Goal: Information Seeking & Learning: Understand process/instructions

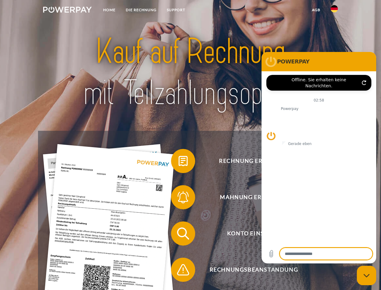
click at [67, 11] on img at bounding box center [67, 10] width 49 height 6
click at [334, 11] on img at bounding box center [334, 8] width 7 height 7
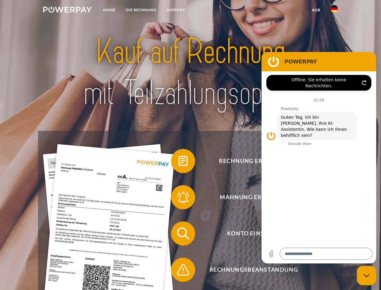
click at [316, 10] on link "agb" at bounding box center [316, 10] width 19 height 11
click at [179, 162] on span at bounding box center [174, 161] width 30 height 30
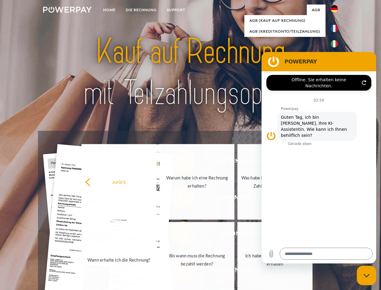
click at [179, 198] on div "zurück Warum habe ich eine Rechnung erhalten? Was habe ich noch offen, ist mein…" at bounding box center [197, 221] width 244 height 156
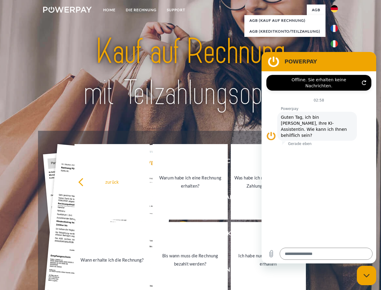
click at [179, 234] on link "Bis wann muss die Rechnung bezahlt werden?" at bounding box center [190, 259] width 75 height 75
click at [179, 271] on span at bounding box center [174, 269] width 30 height 30
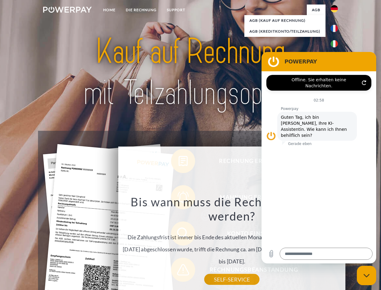
click at [367, 275] on icon "Messaging-Fenster schließen" at bounding box center [367, 275] width 6 height 4
type textarea "*"
